Goal: Task Accomplishment & Management: Manage account settings

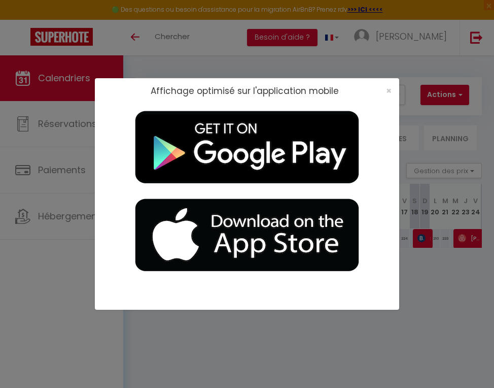
select select
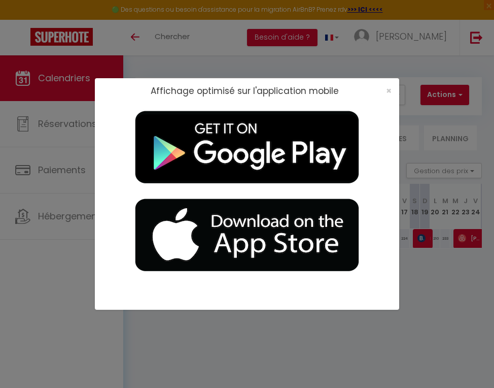
select select
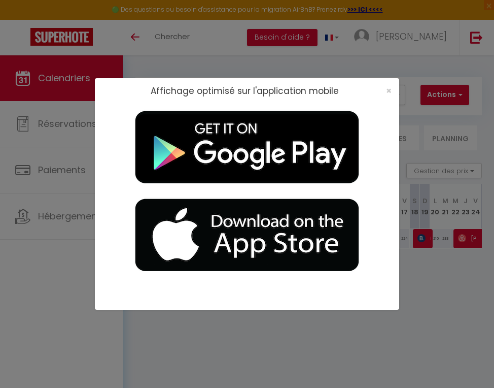
select select
click at [390, 92] on span "×" at bounding box center [389, 90] width 6 height 13
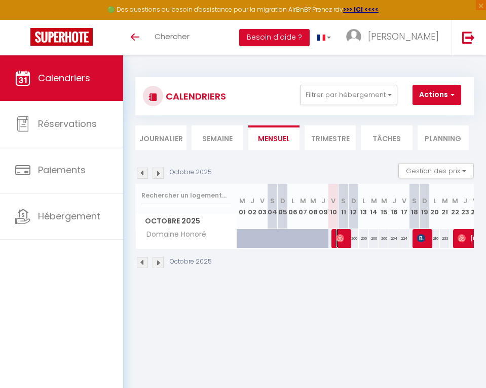
click at [339, 237] on img at bounding box center [340, 238] width 8 height 8
select select "OK"
select select "0"
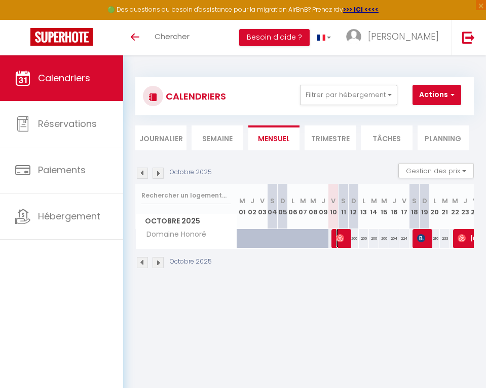
select select "1"
select select
